Goal: Transaction & Acquisition: Register for event/course

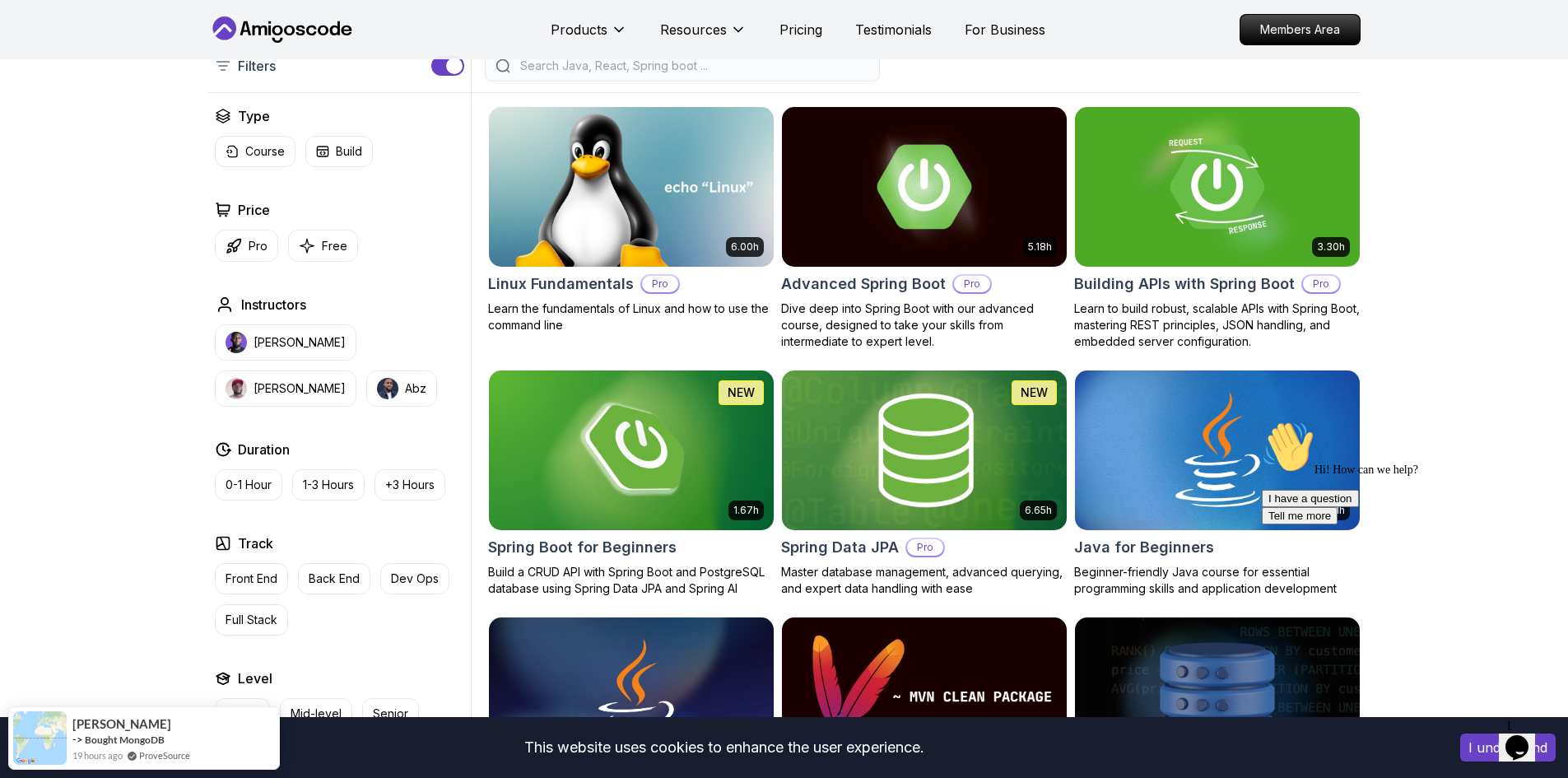
scroll to position [412, 0]
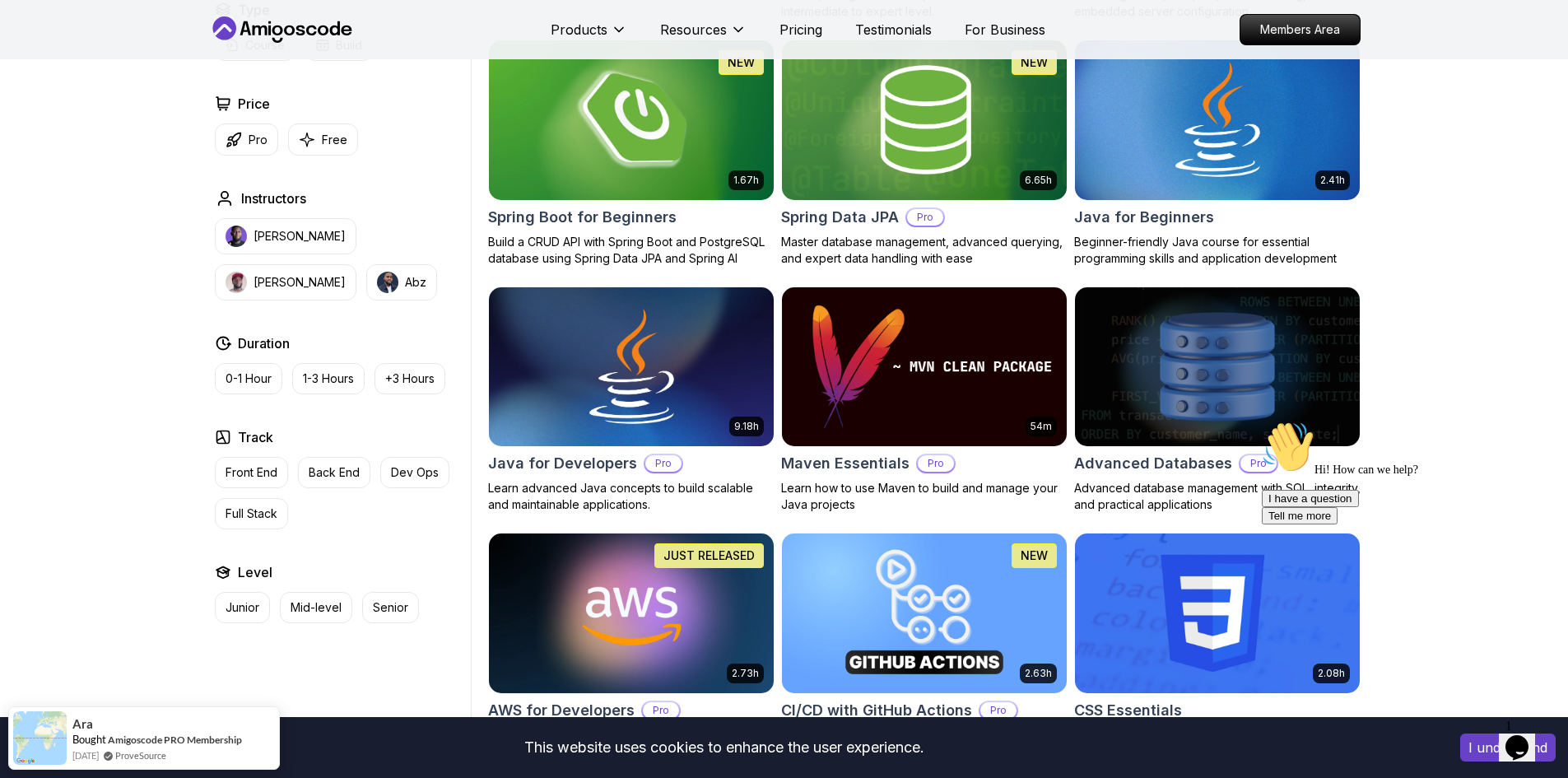
scroll to position [494, 0]
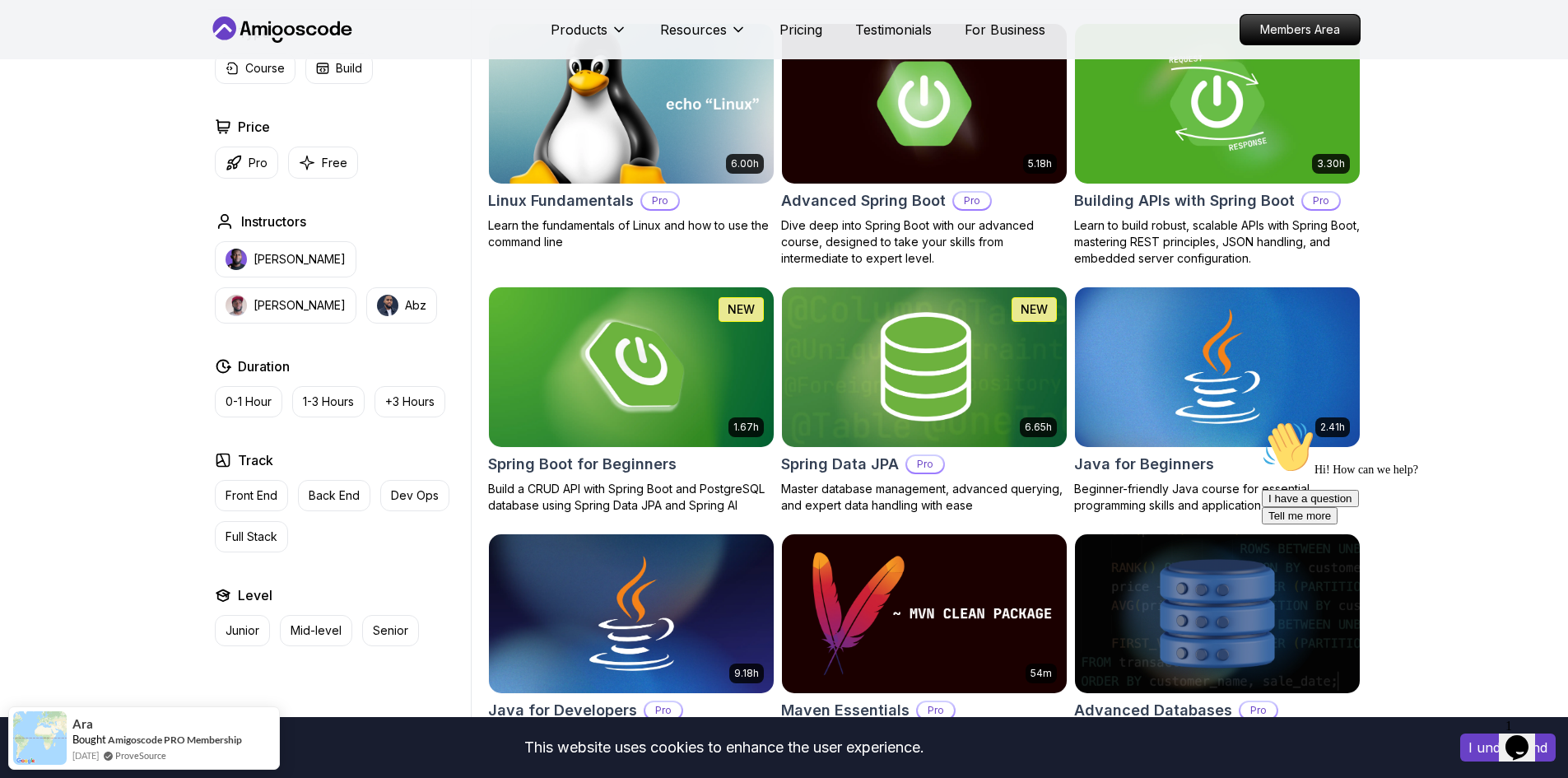
click at [655, 132] on img at bounding box center [631, 103] width 298 height 167
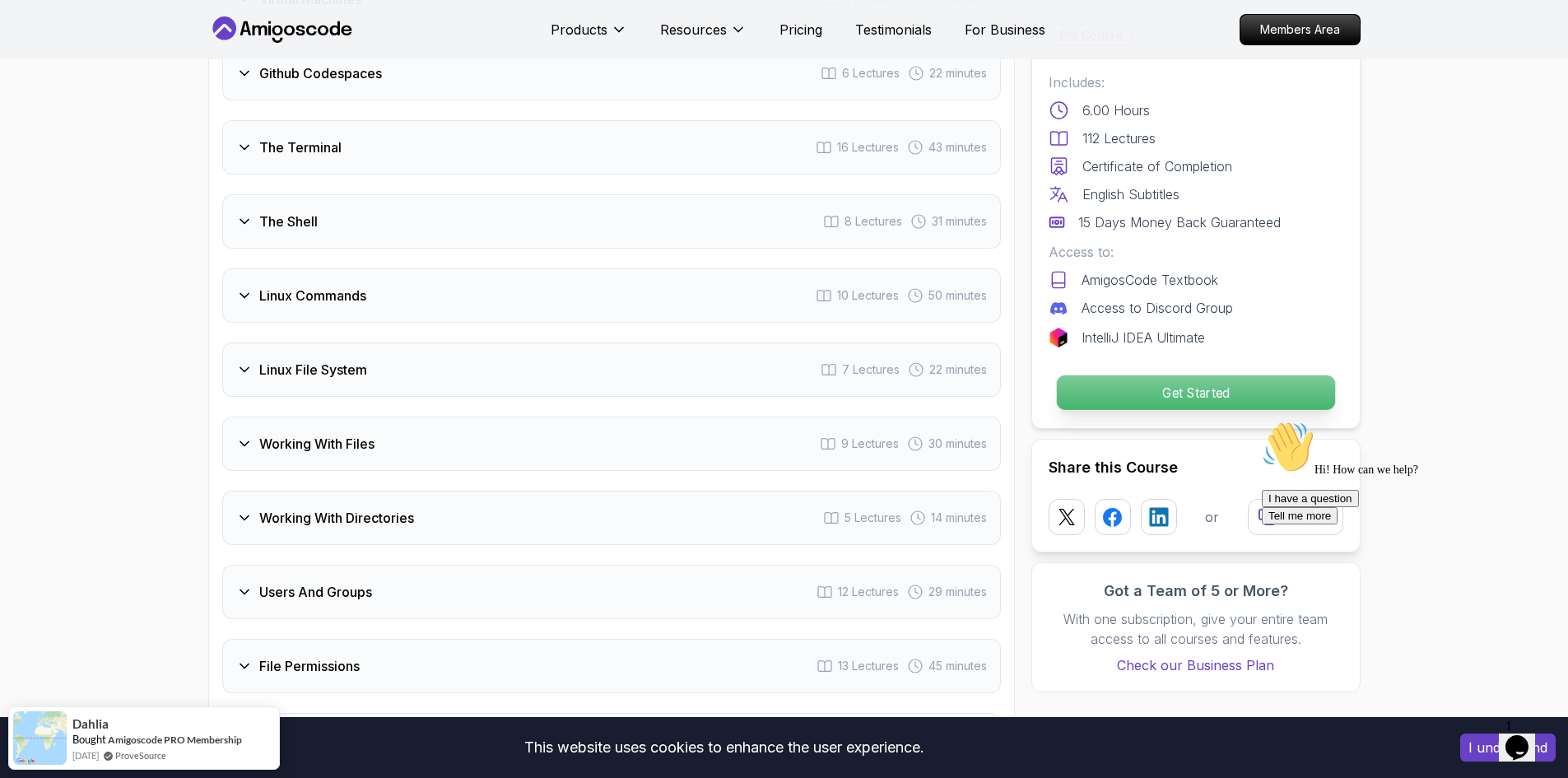
click at [1088, 399] on p "Get Started" at bounding box center [1195, 392] width 278 height 35
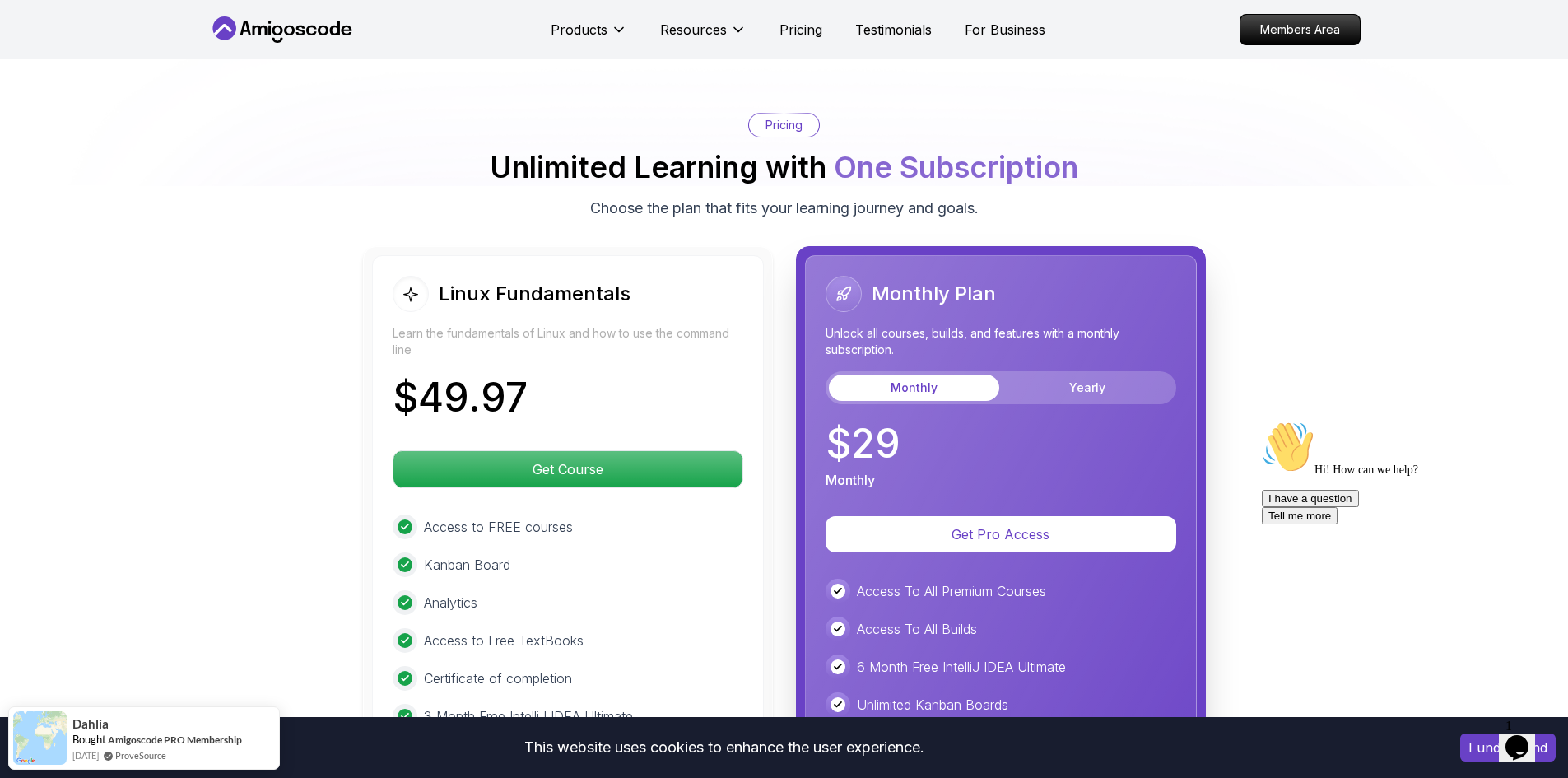
scroll to position [3533, 0]
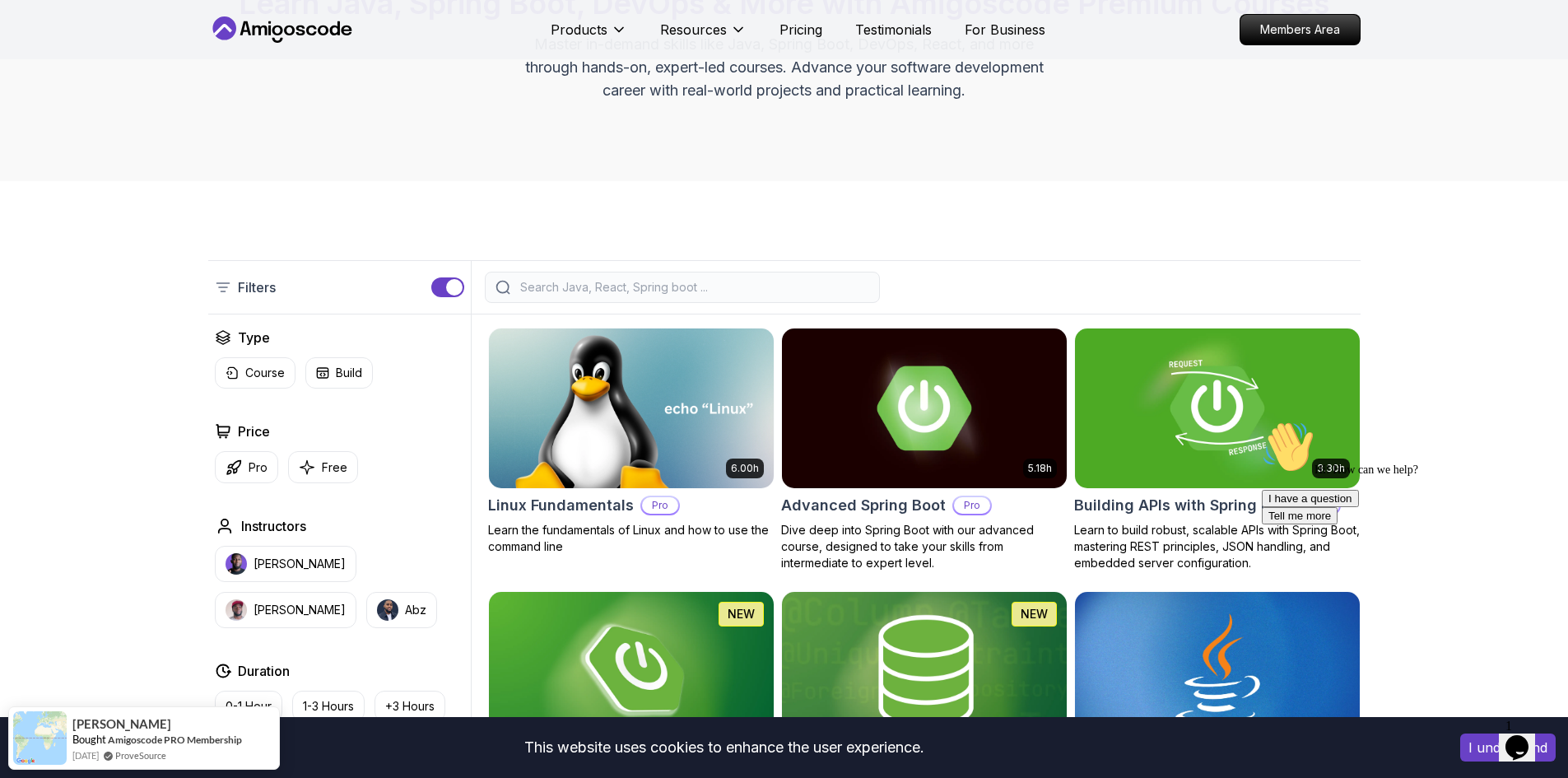
scroll to position [164, 0]
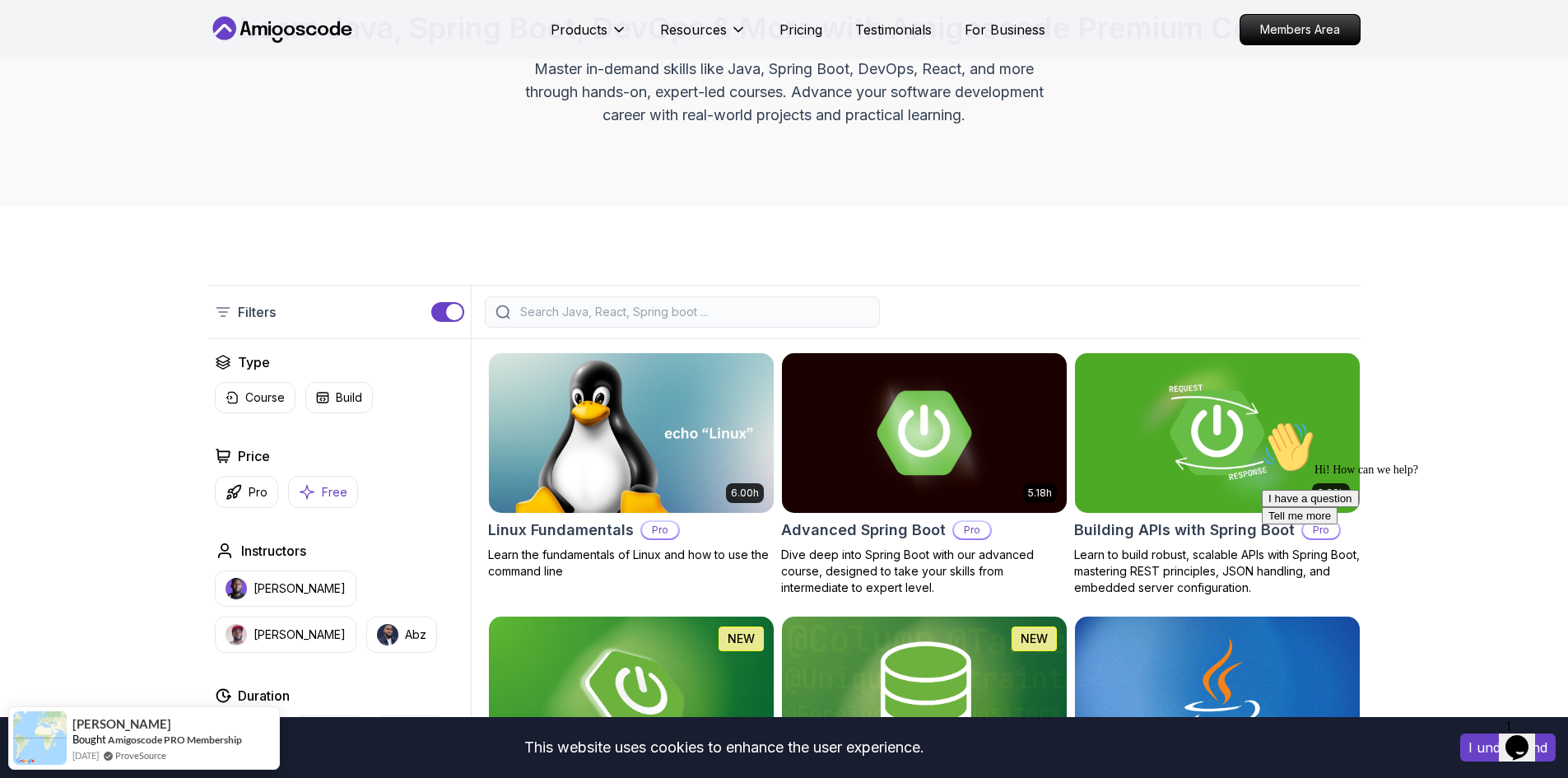
click at [306, 490] on icon "button" at bounding box center [306, 491] width 16 height 17
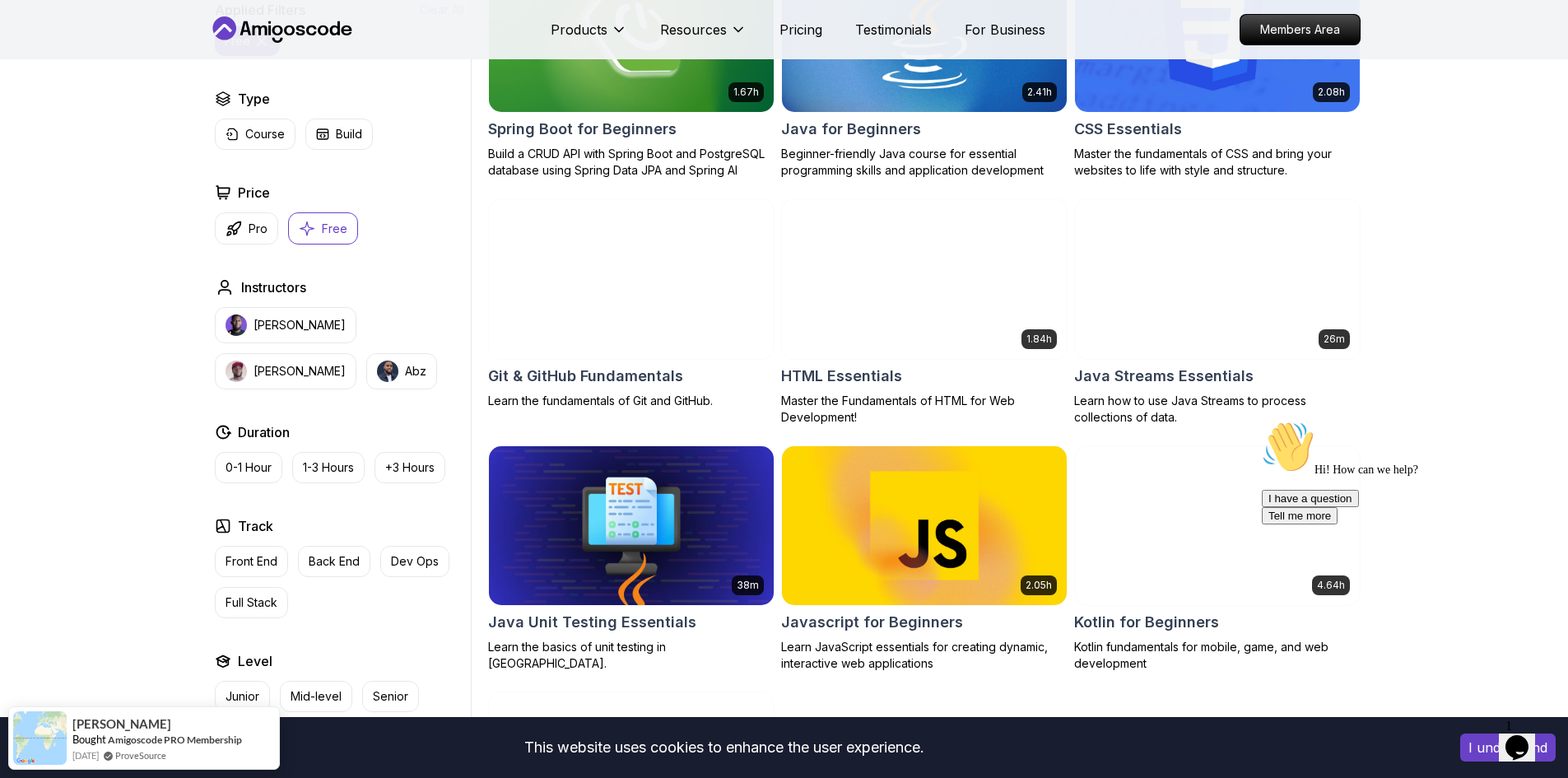
scroll to position [658, 0]
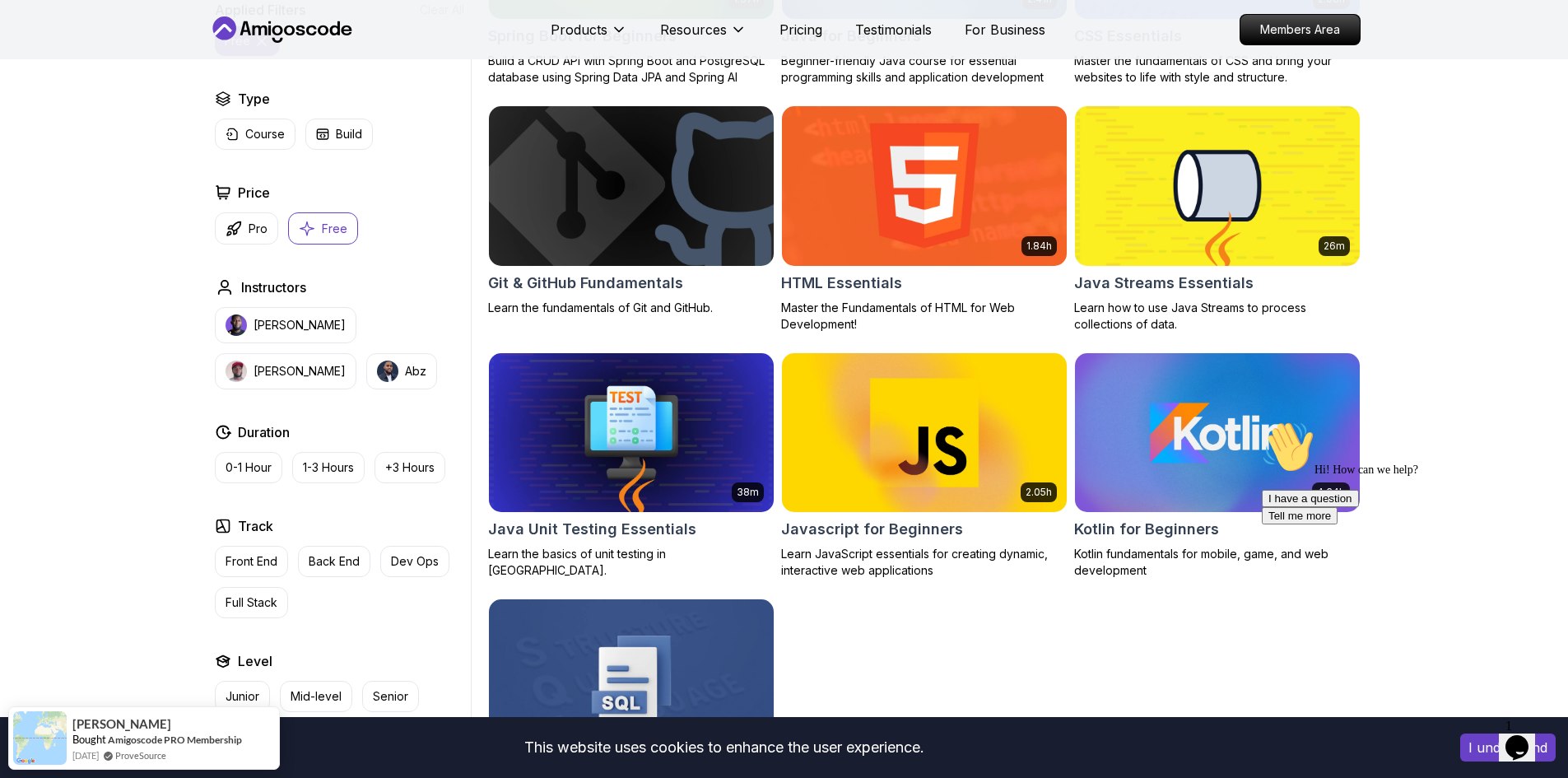
click at [636, 197] on img at bounding box center [631, 185] width 298 height 167
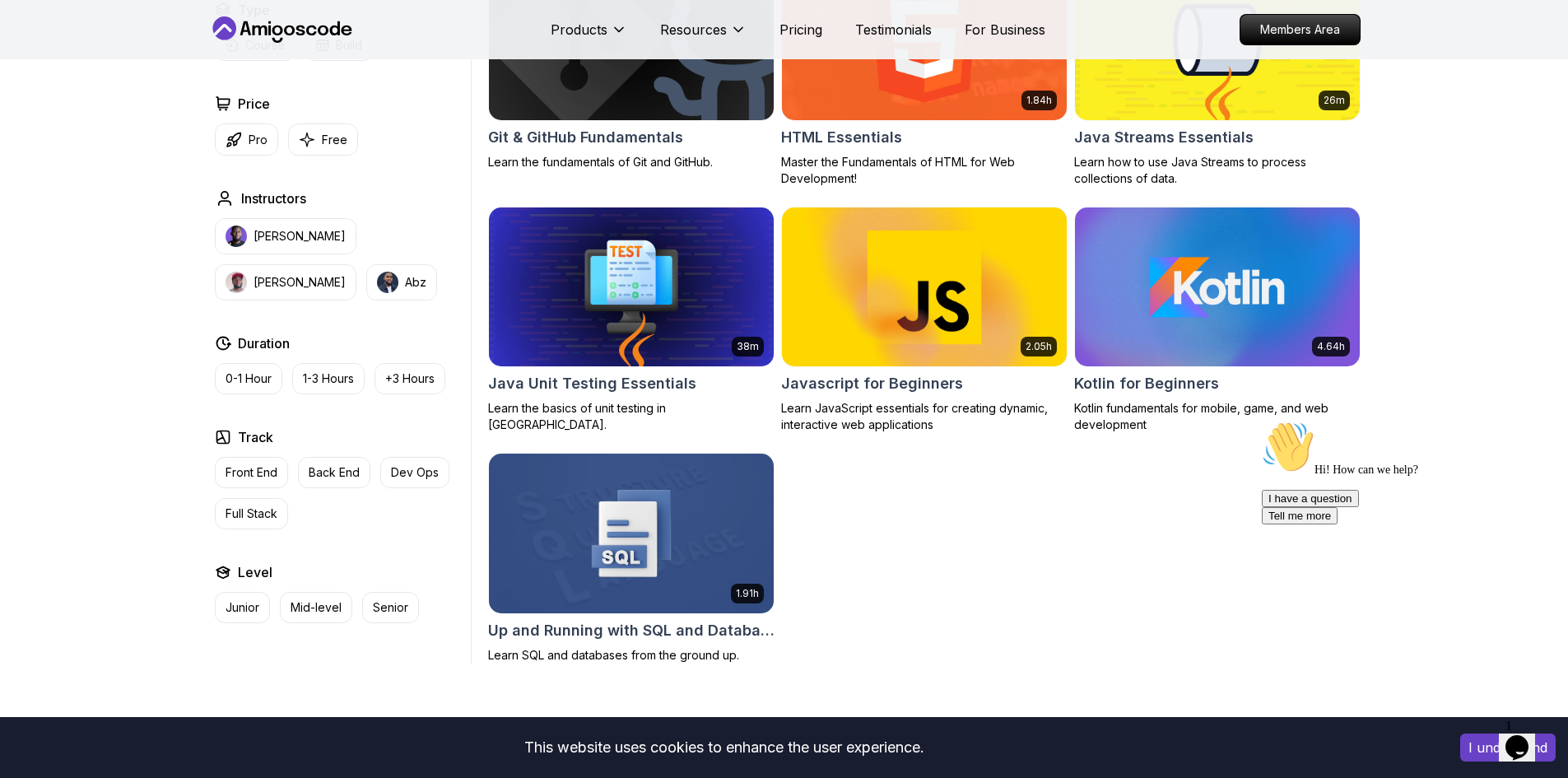
scroll to position [823, 0]
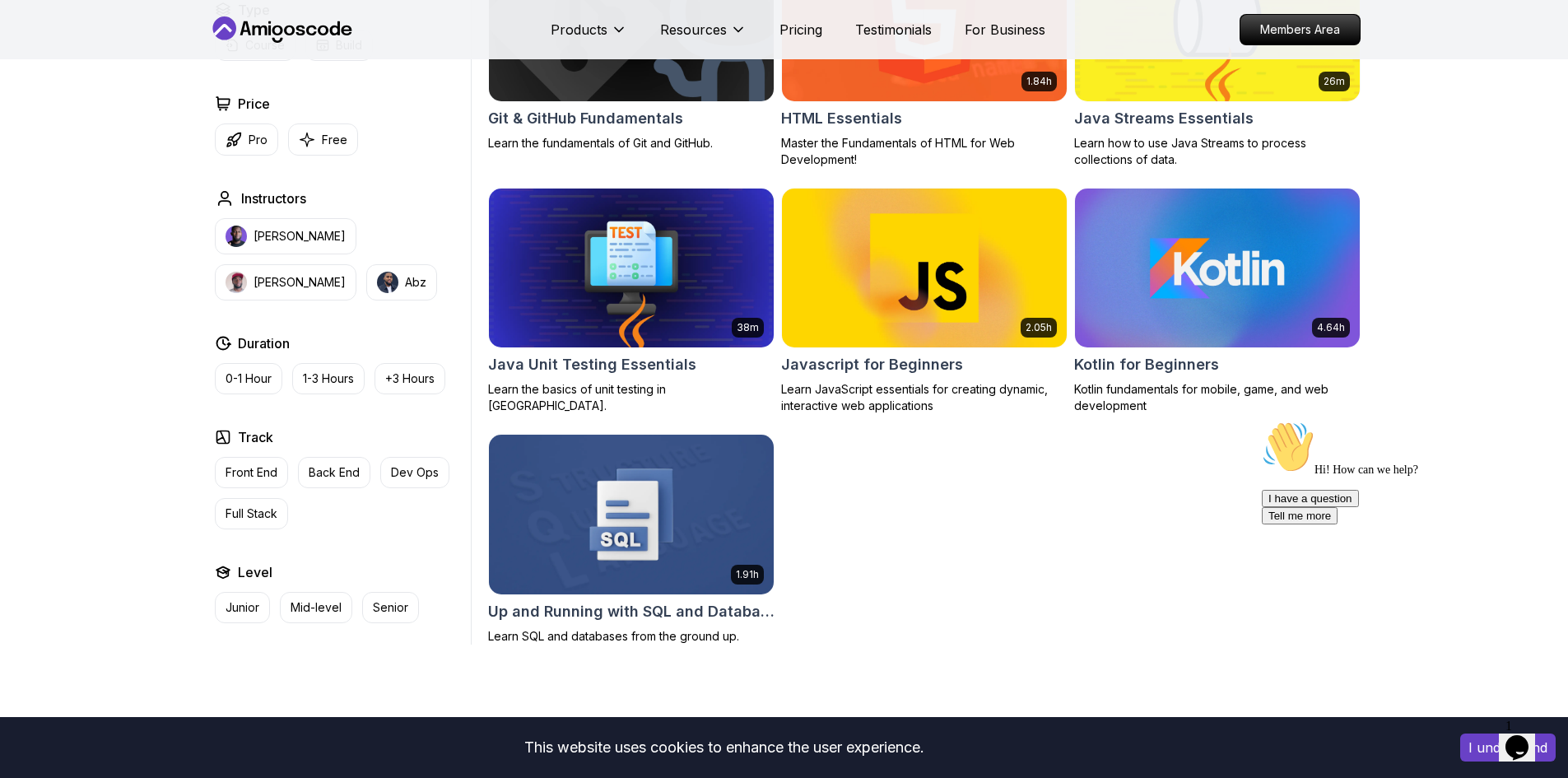
click at [658, 534] on img at bounding box center [631, 514] width 298 height 167
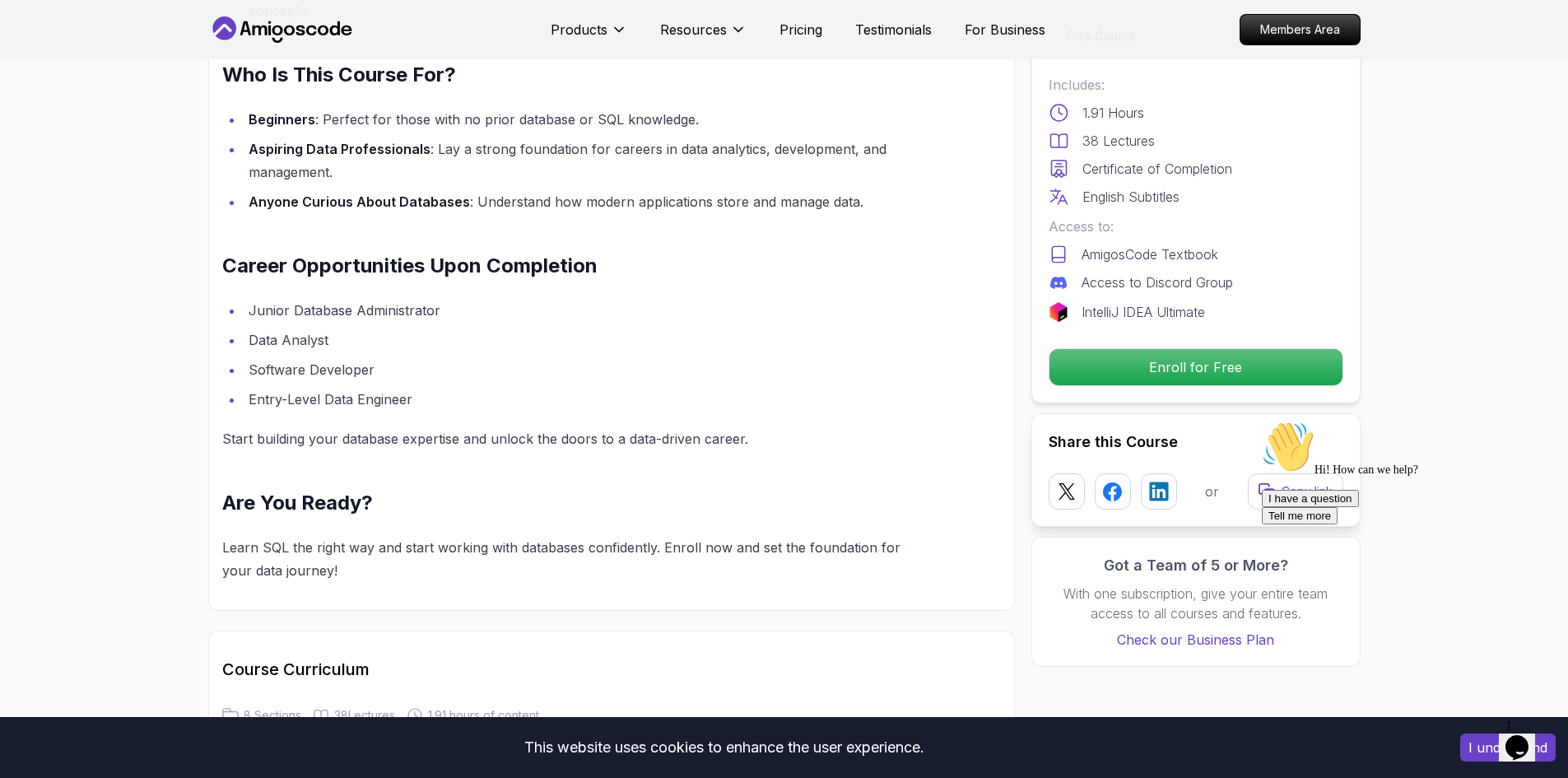
scroll to position [1481, 0]
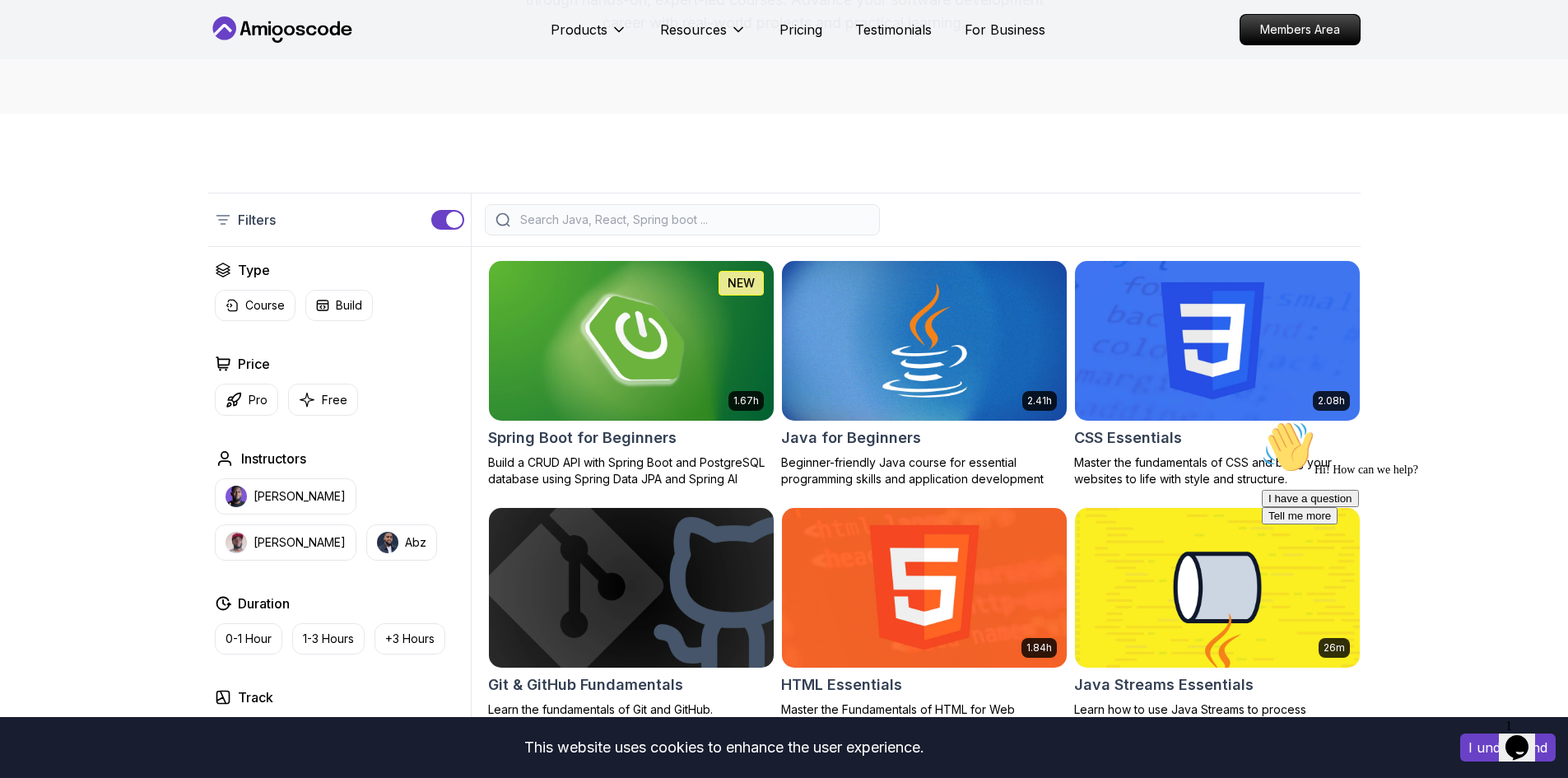
scroll to position [247, 0]
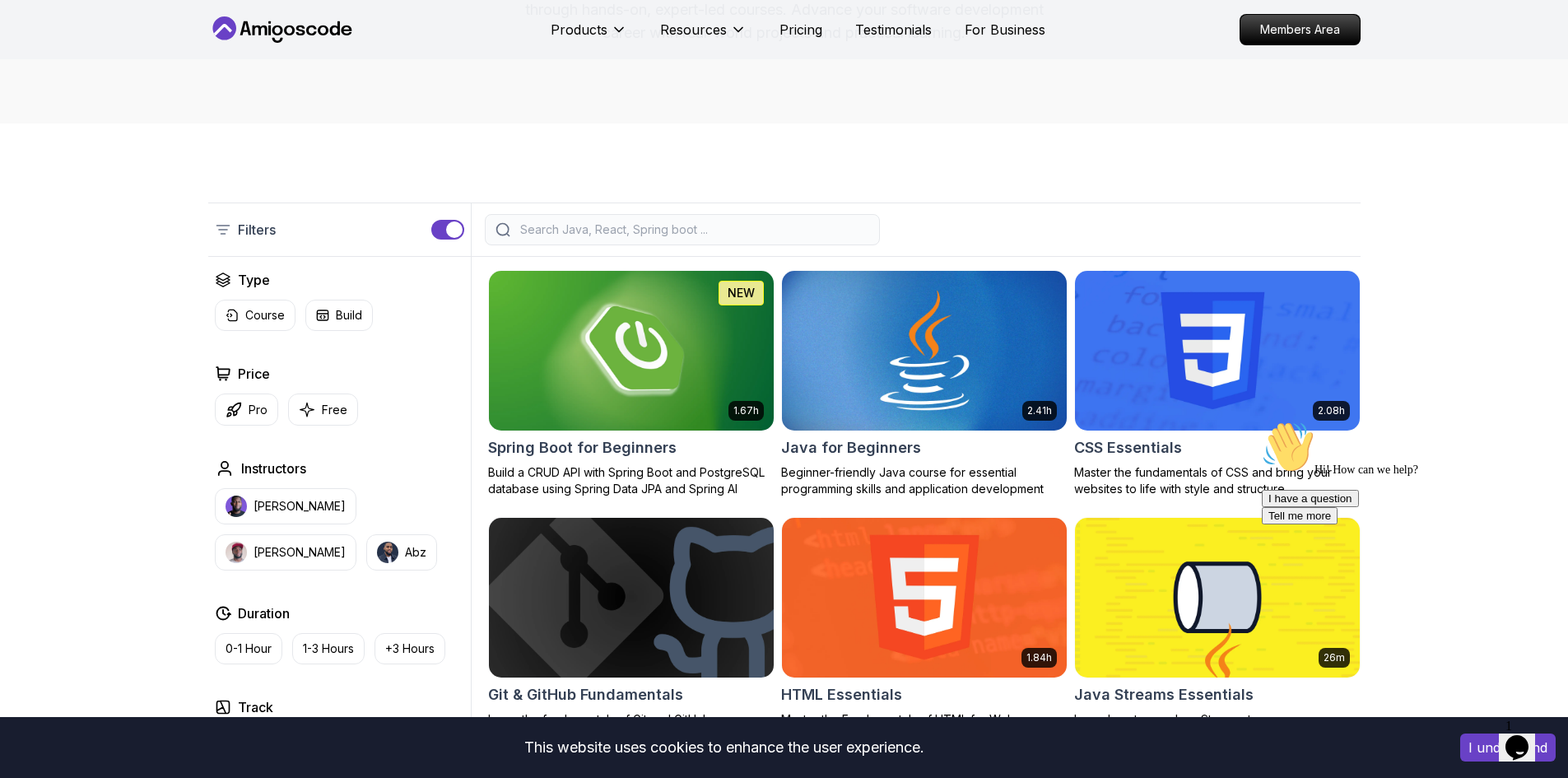
click at [898, 361] on img at bounding box center [924, 350] width 298 height 167
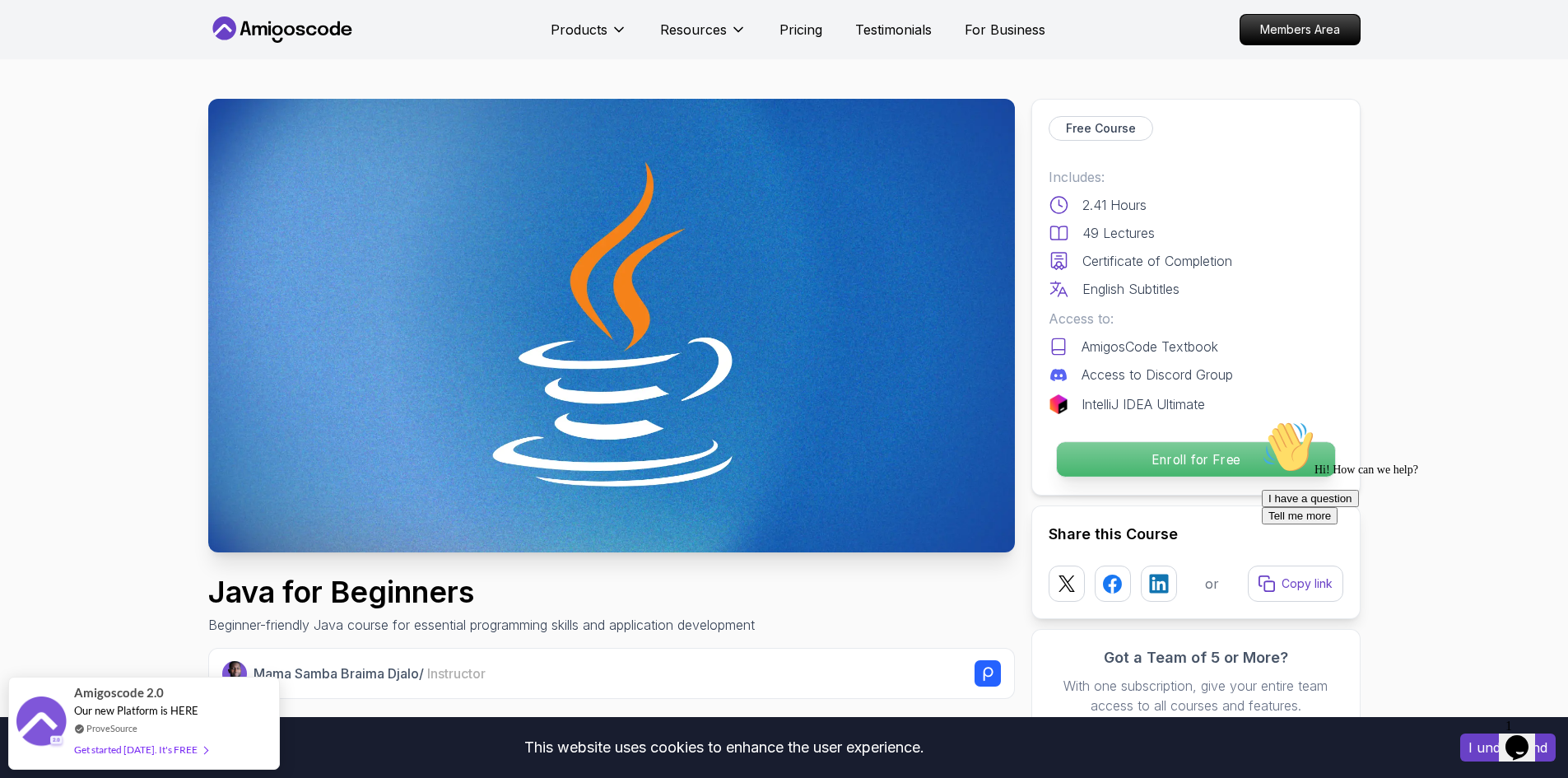
click at [1206, 464] on p "Enroll for Free" at bounding box center [1195, 459] width 278 height 35
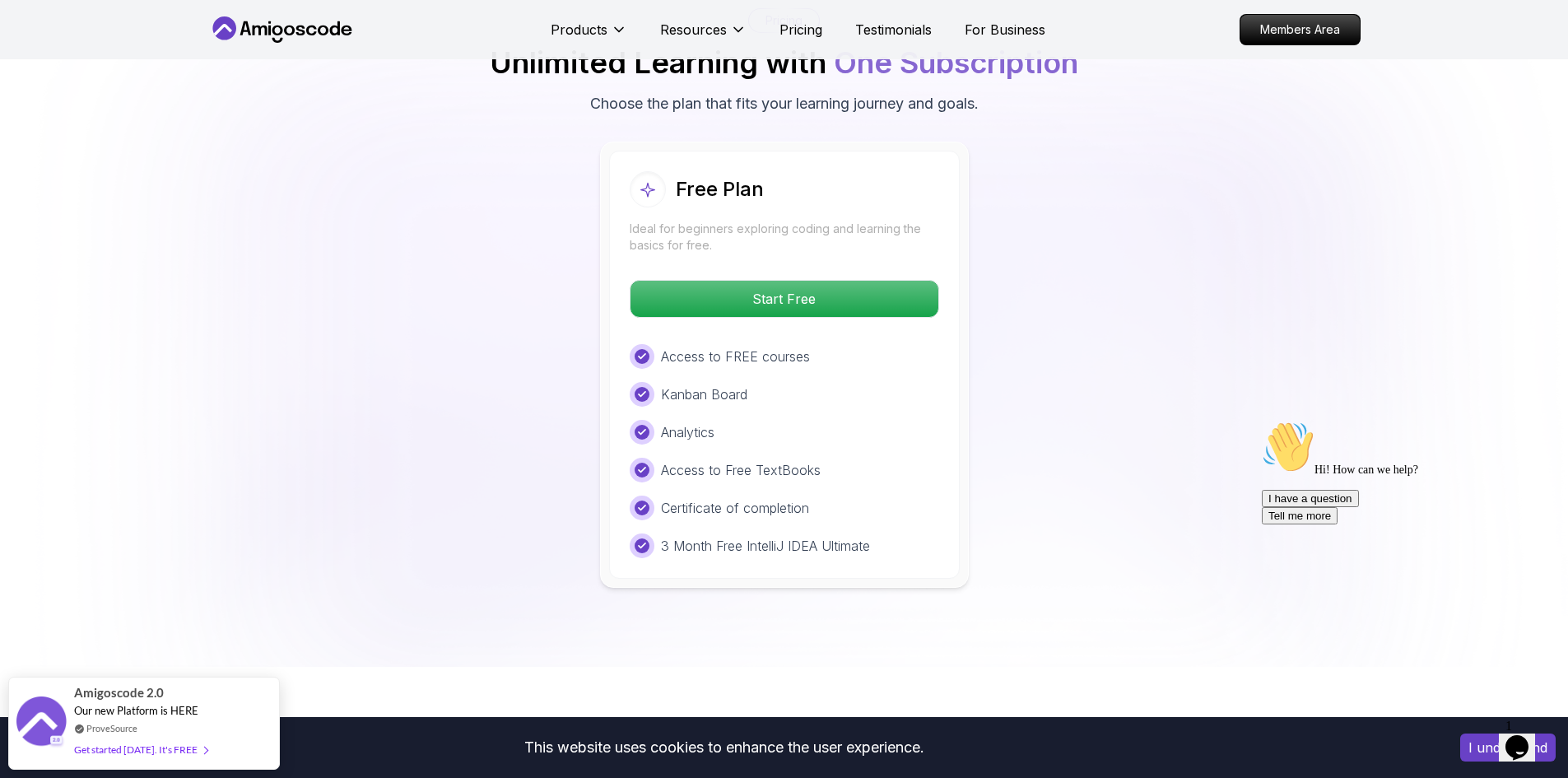
scroll to position [3329, 0]
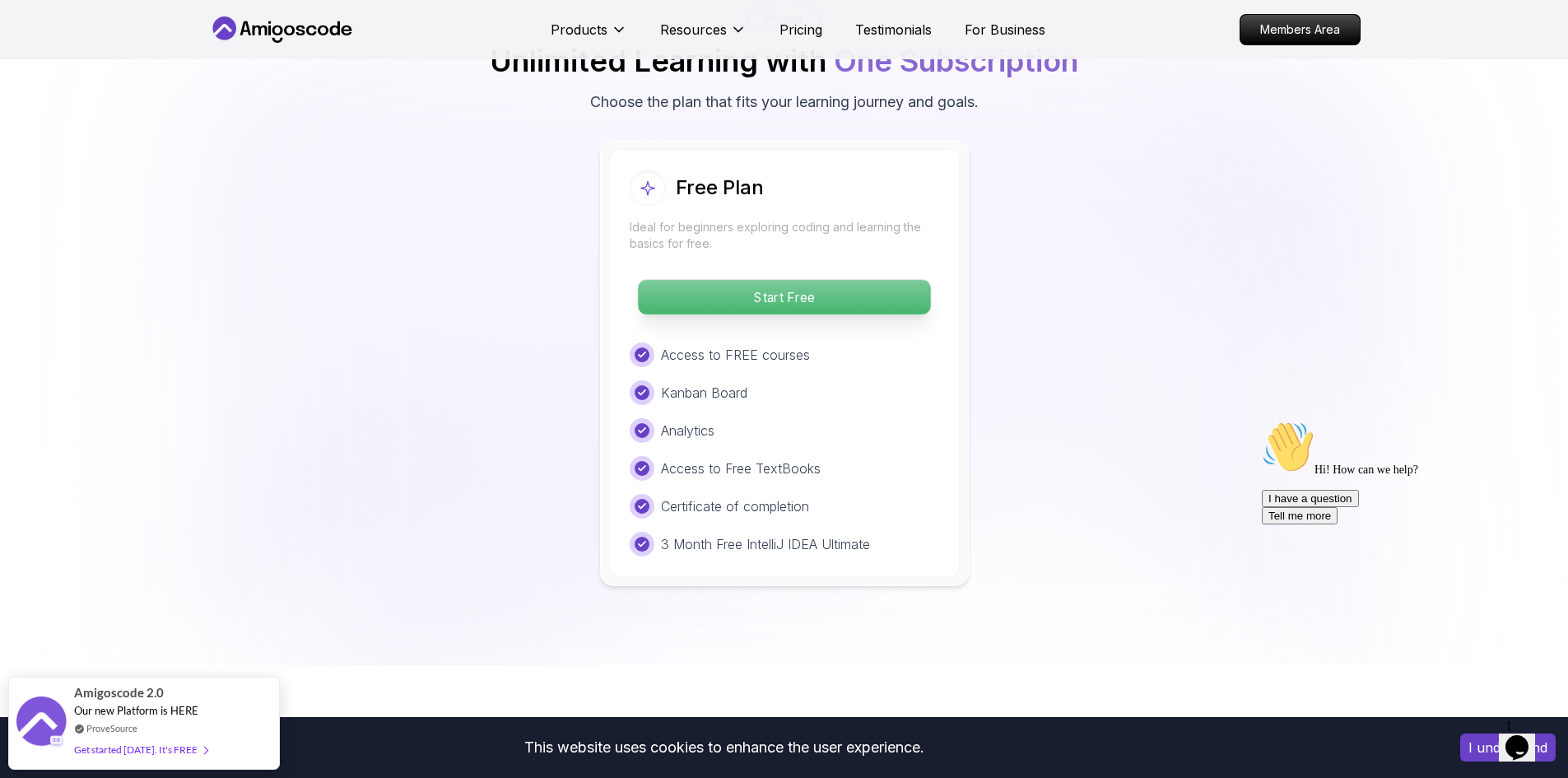
click at [772, 280] on p "Start Free" at bounding box center [784, 297] width 292 height 35
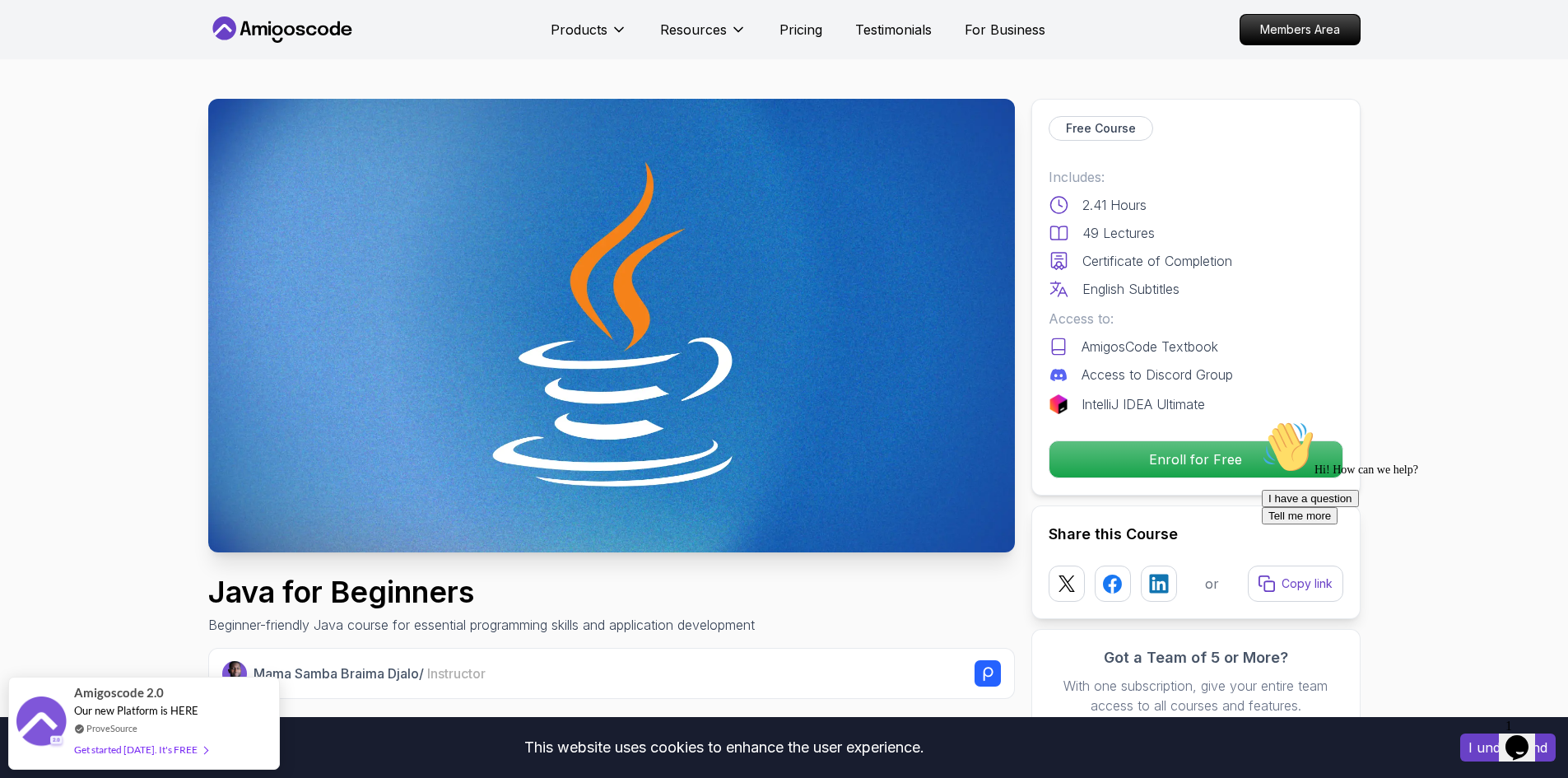
click at [252, 25] on icon at bounding box center [282, 29] width 148 height 26
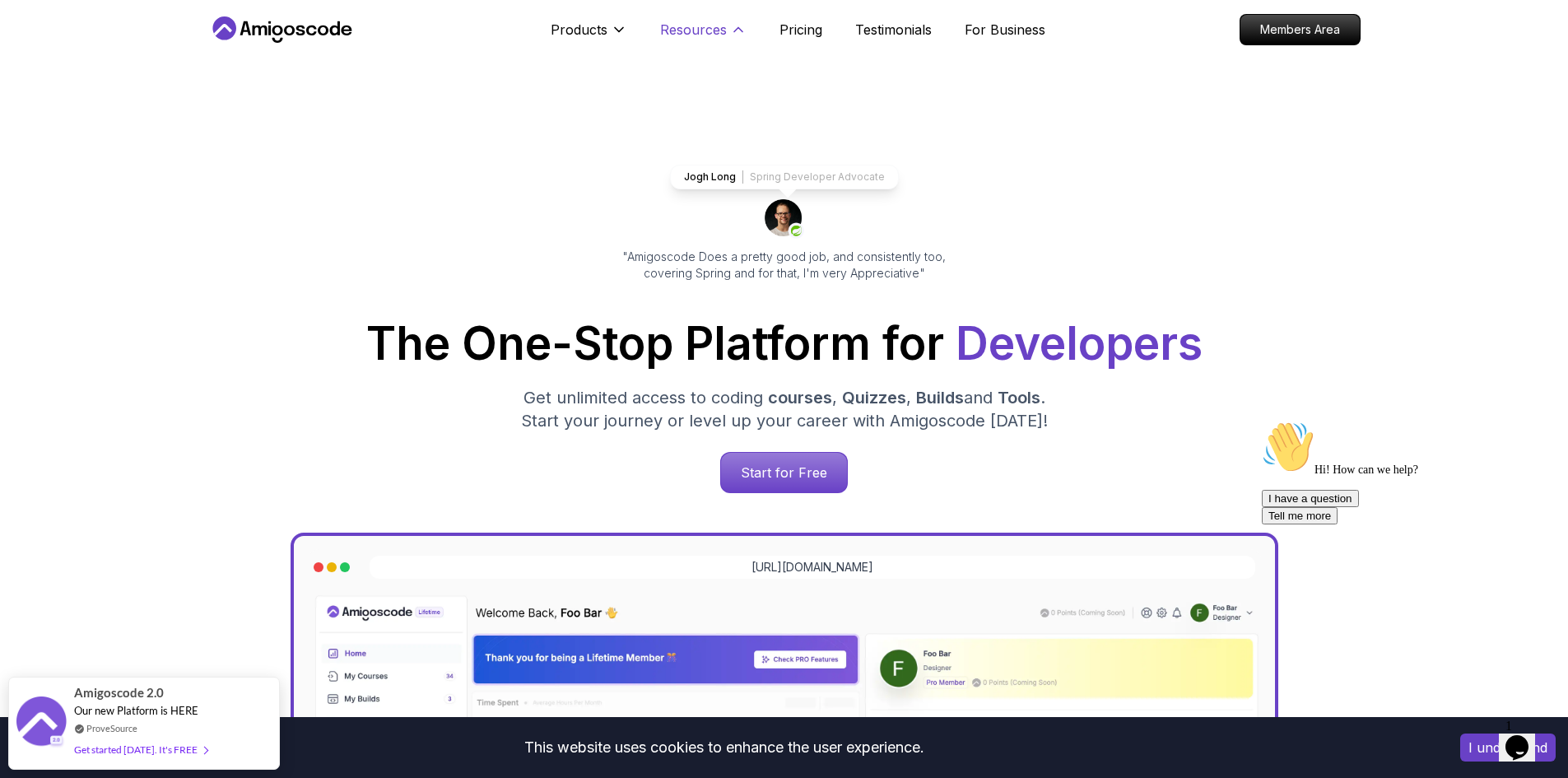
click at [730, 29] on icon at bounding box center [738, 29] width 16 height 16
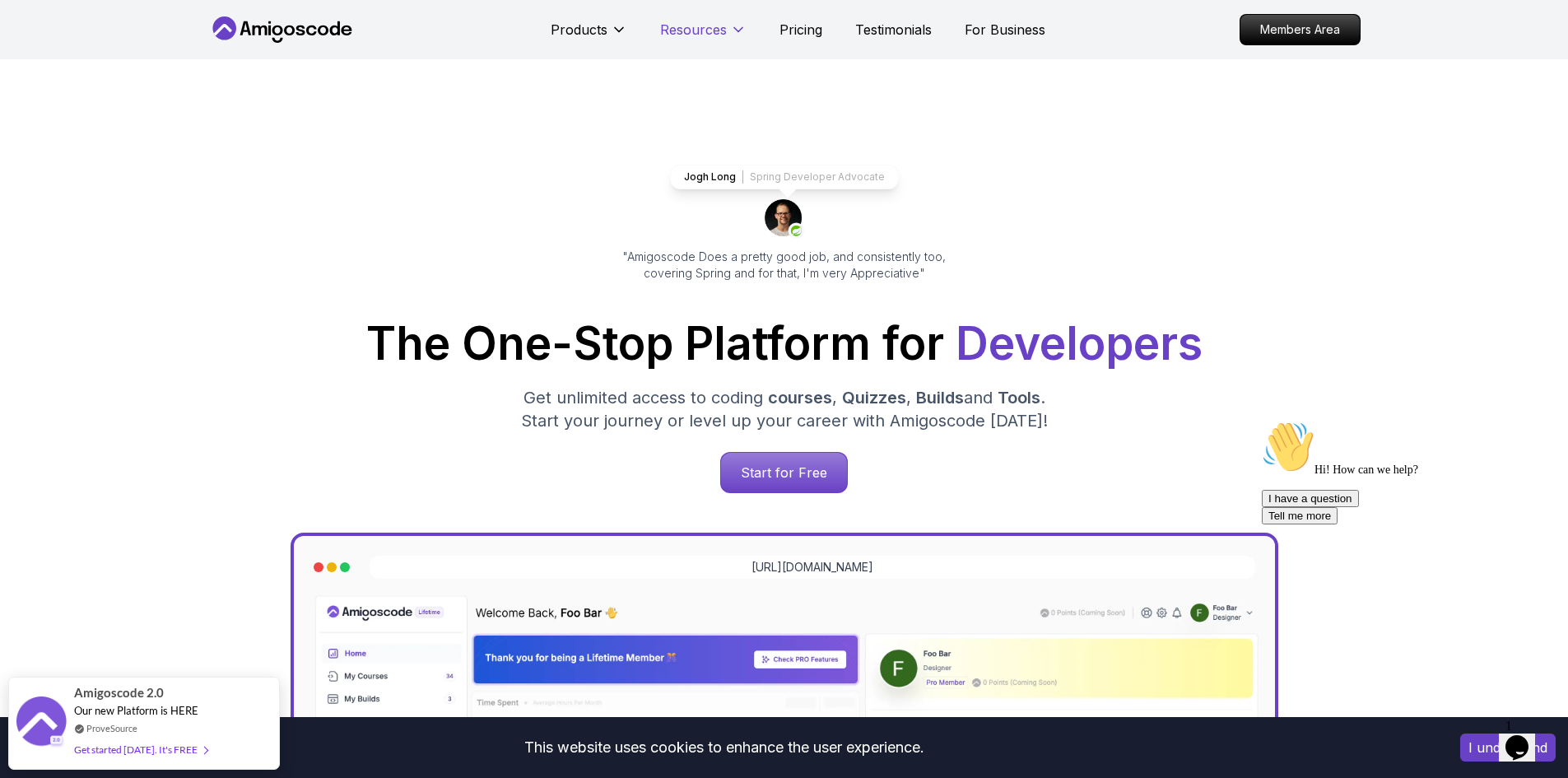
click at [730, 29] on icon at bounding box center [738, 29] width 16 height 16
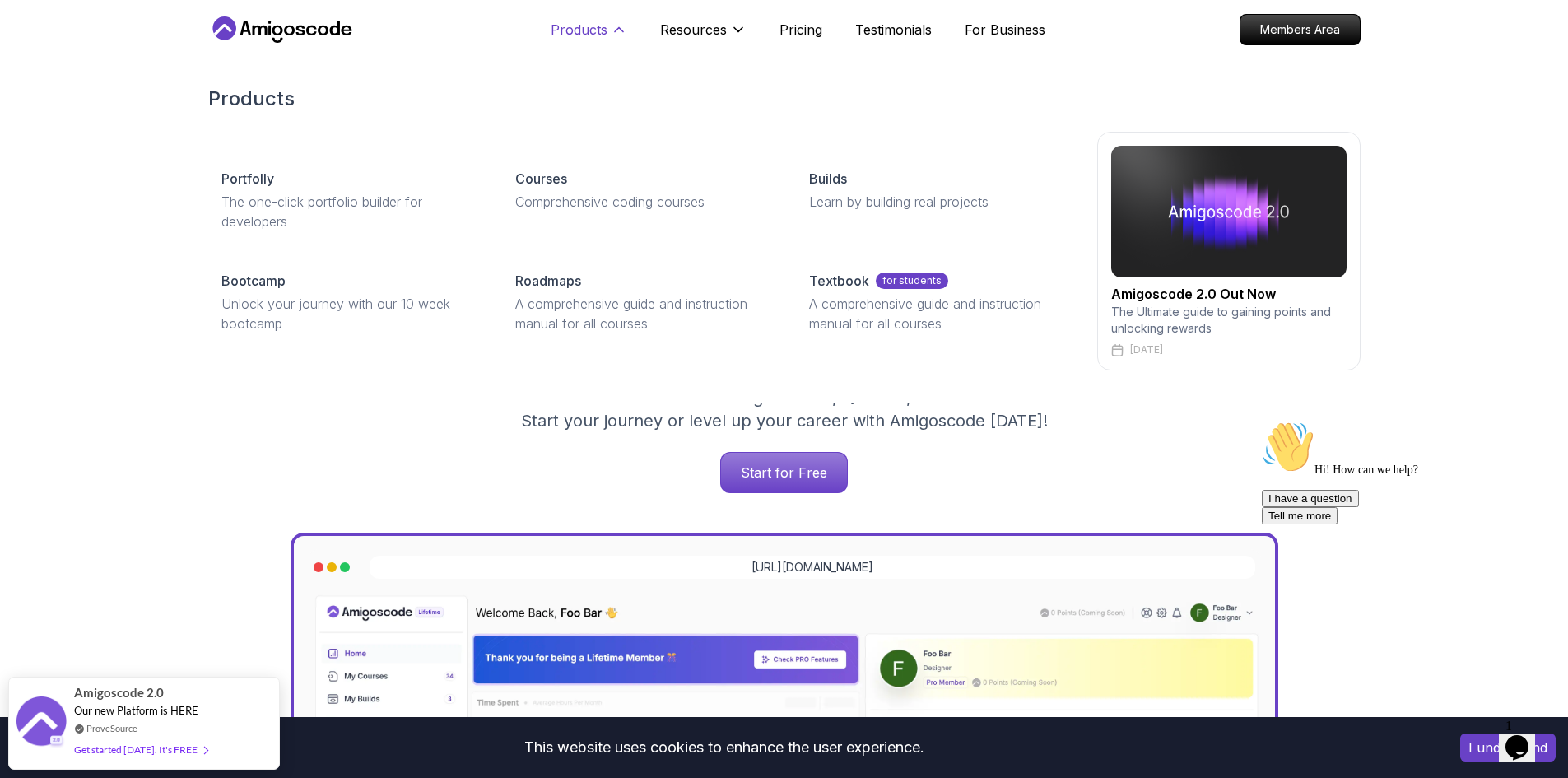
click at [619, 29] on icon at bounding box center [618, 29] width 8 height 4
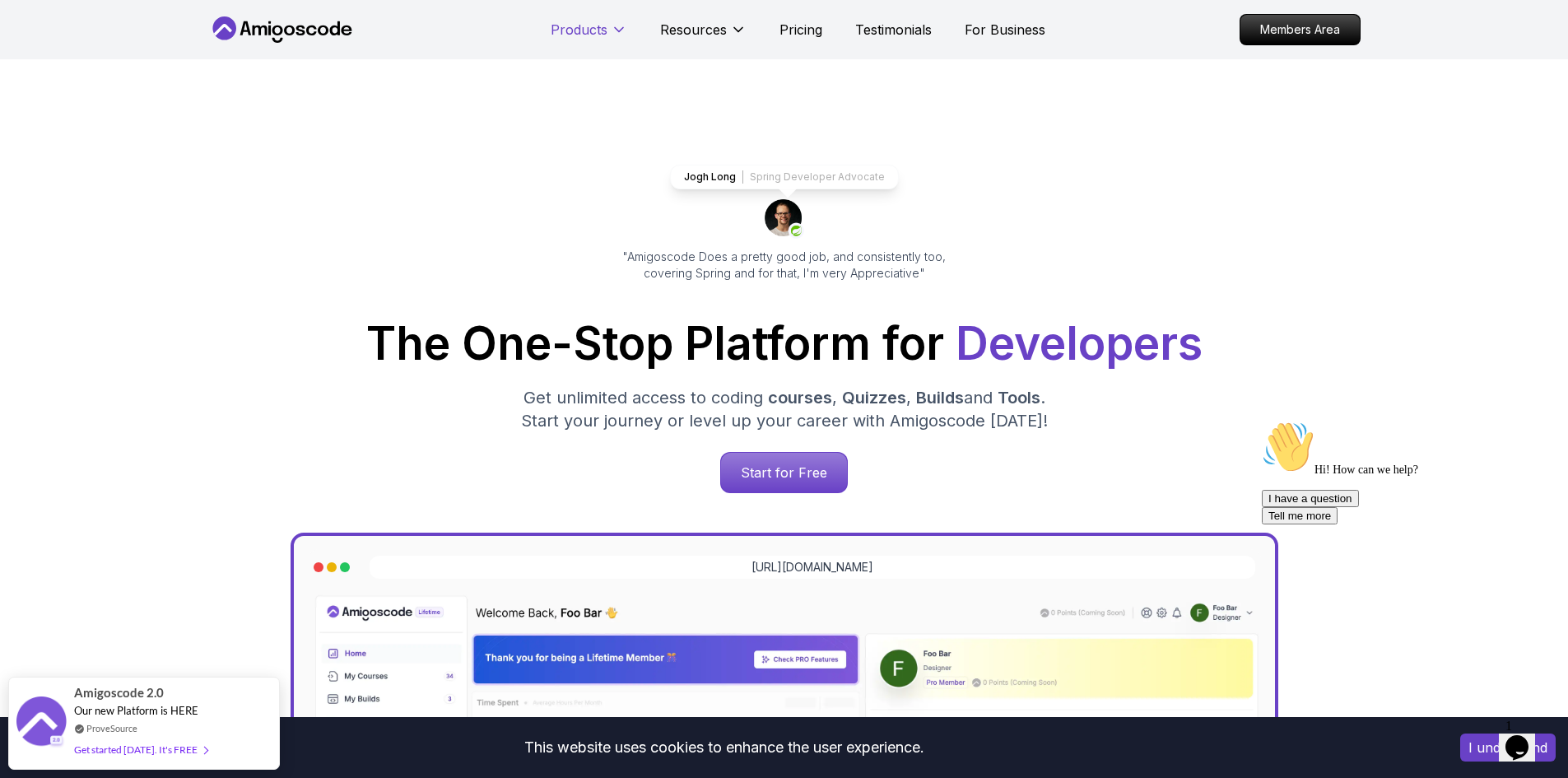
click at [619, 29] on icon at bounding box center [619, 29] width 16 height 16
